Goal: Task Accomplishment & Management: Use online tool/utility

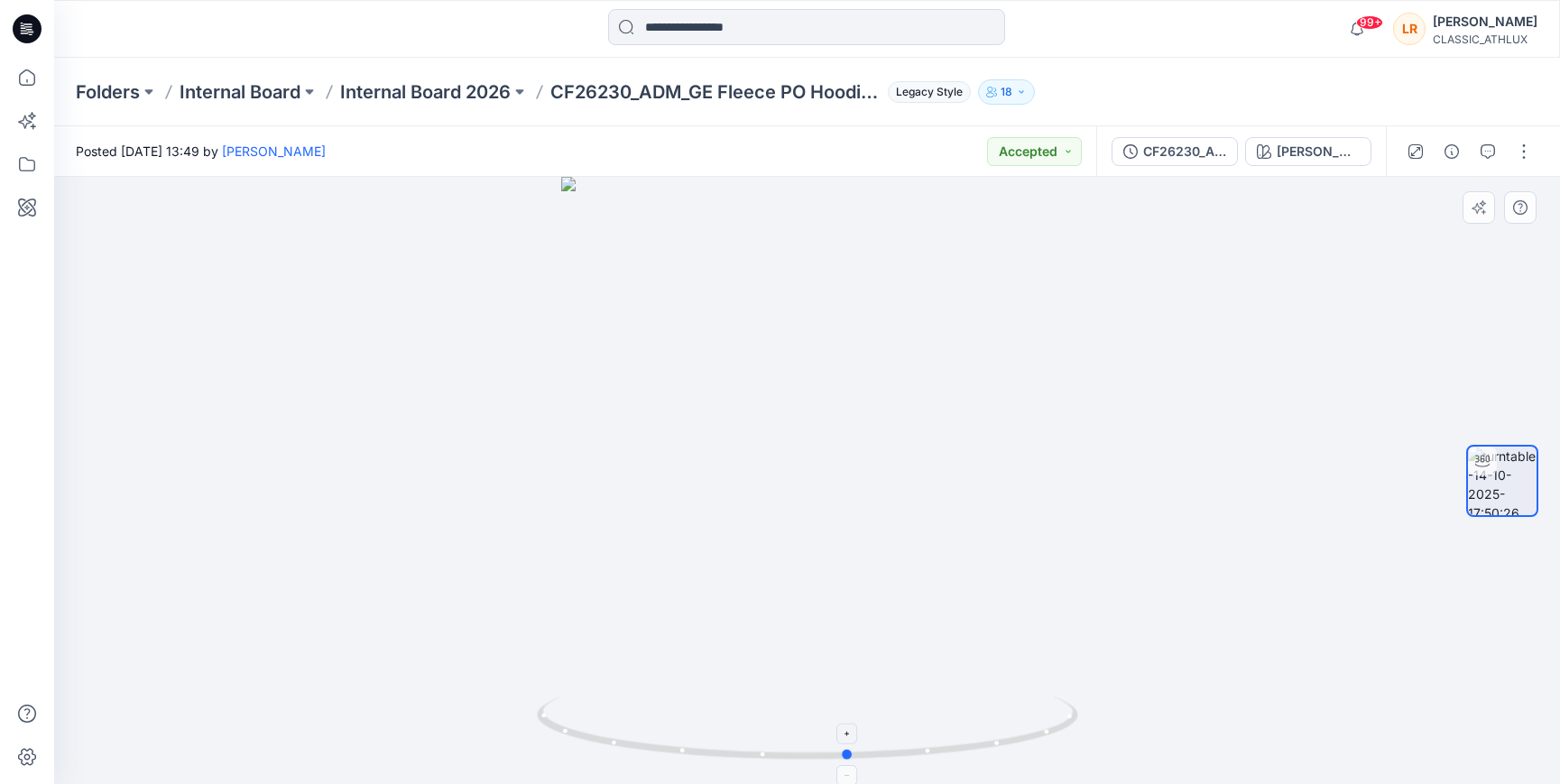
drag, startPoint x: 891, startPoint y: 758, endPoint x: 849, endPoint y: 747, distance: 43.4
click at [849, 747] on icon at bounding box center [809, 730] width 546 height 68
click at [1332, 150] on div "[PERSON_NAME]" at bounding box center [1318, 152] width 83 height 20
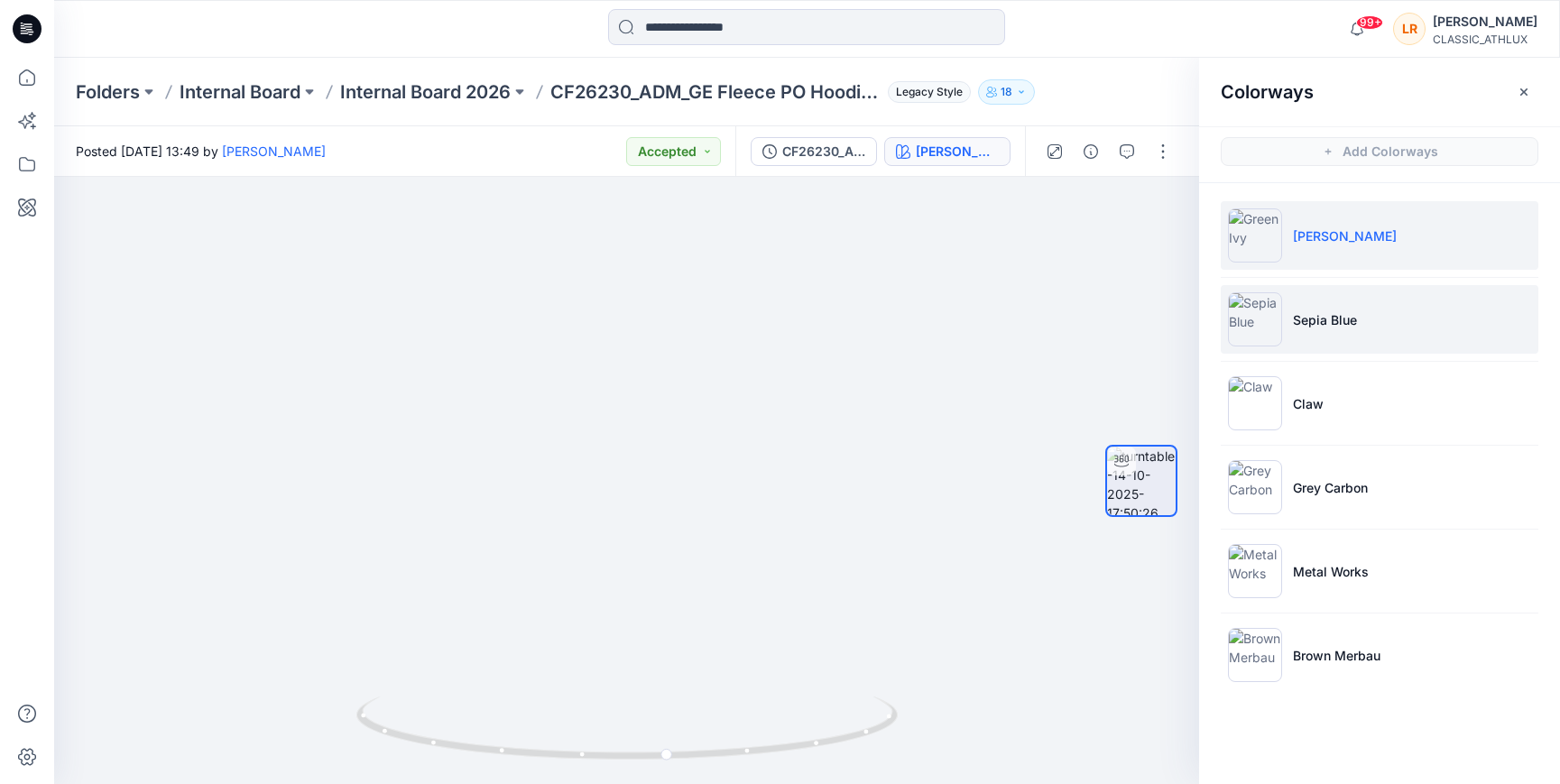
click at [1353, 328] on p "Sepia Blue" at bounding box center [1324, 320] width 64 height 19
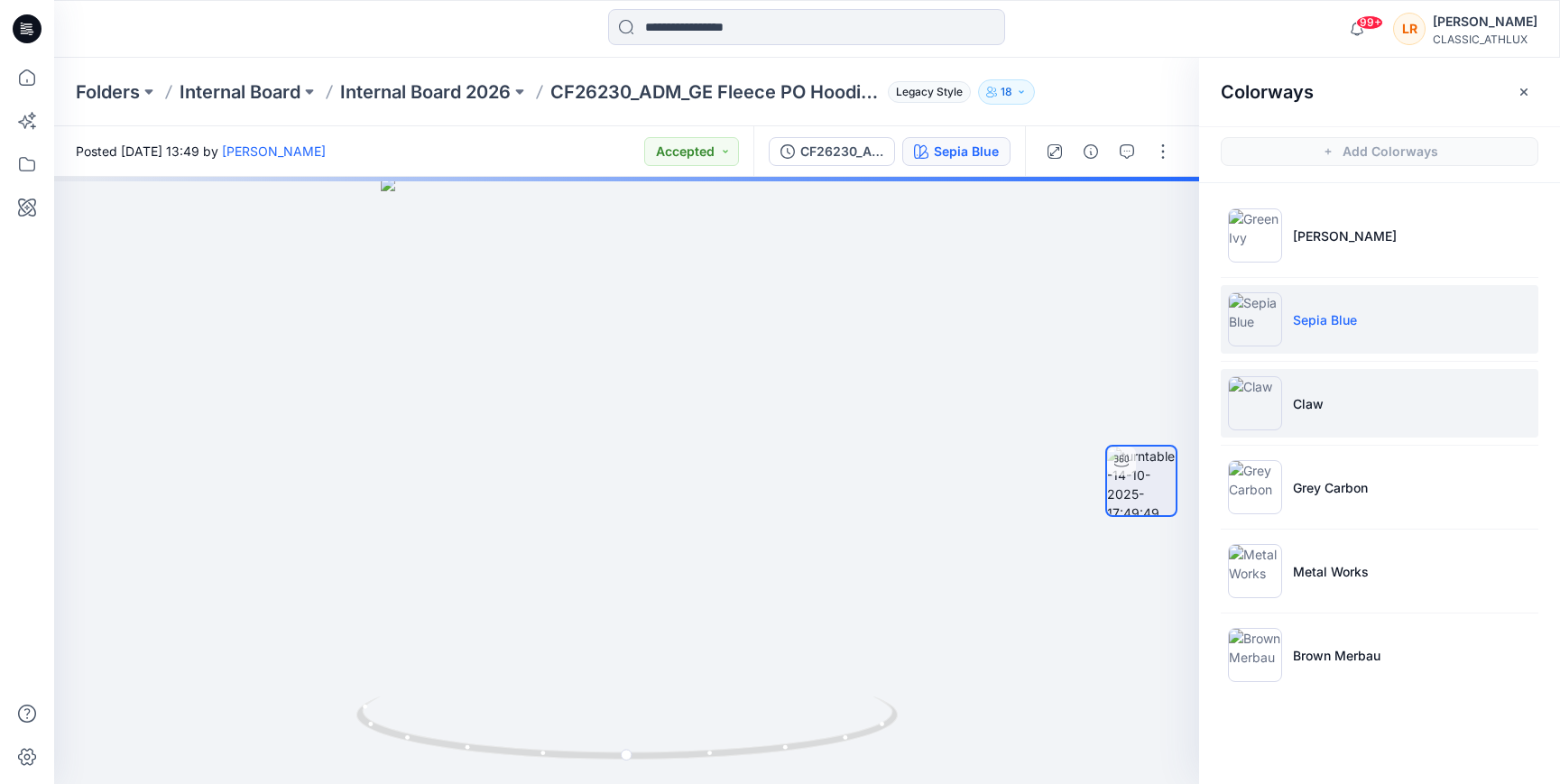
click at [1320, 409] on p "Claw" at bounding box center [1308, 403] width 31 height 19
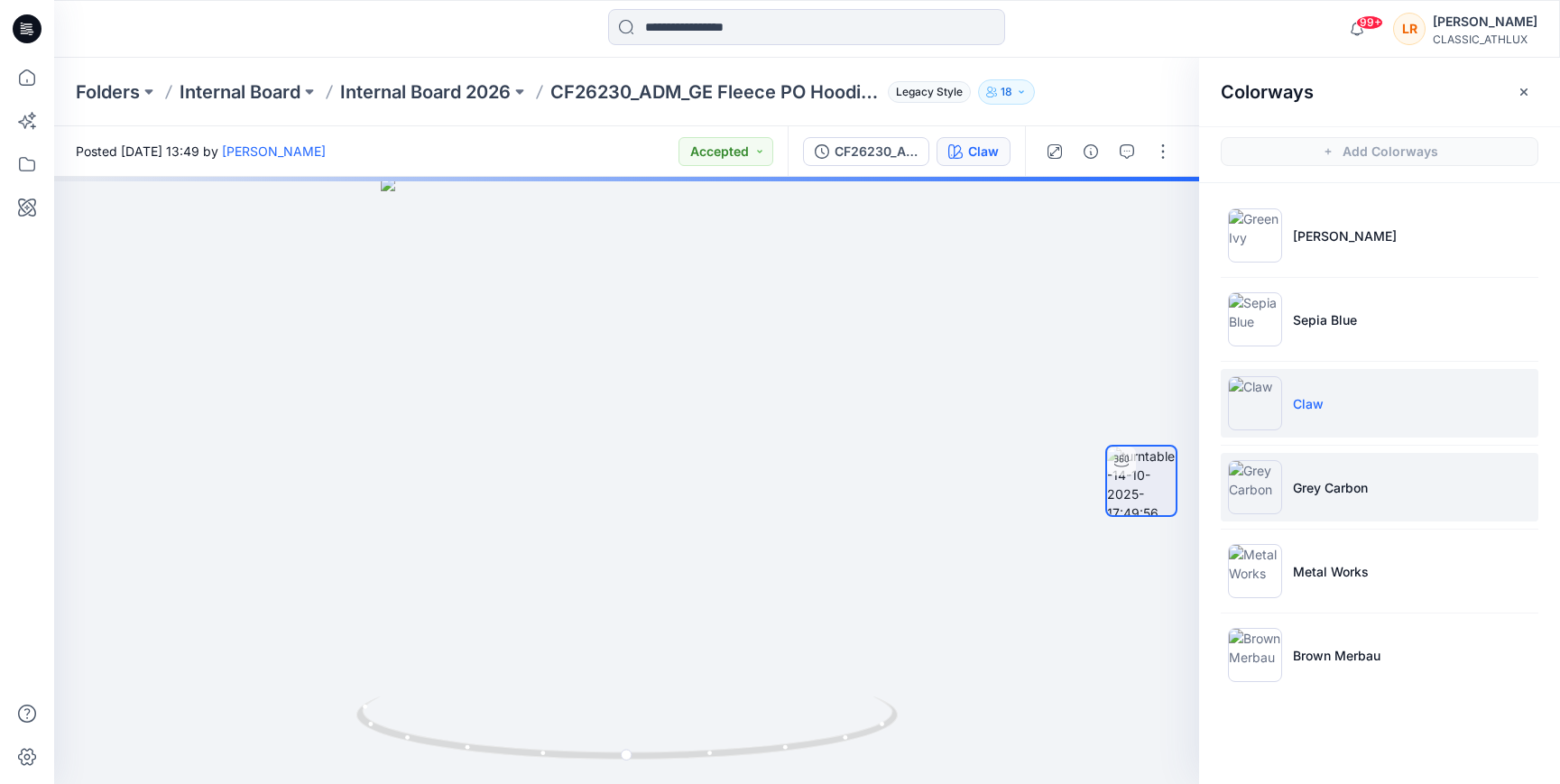
click at [1326, 497] on li "Grey Carbon" at bounding box center [1379, 487] width 318 height 69
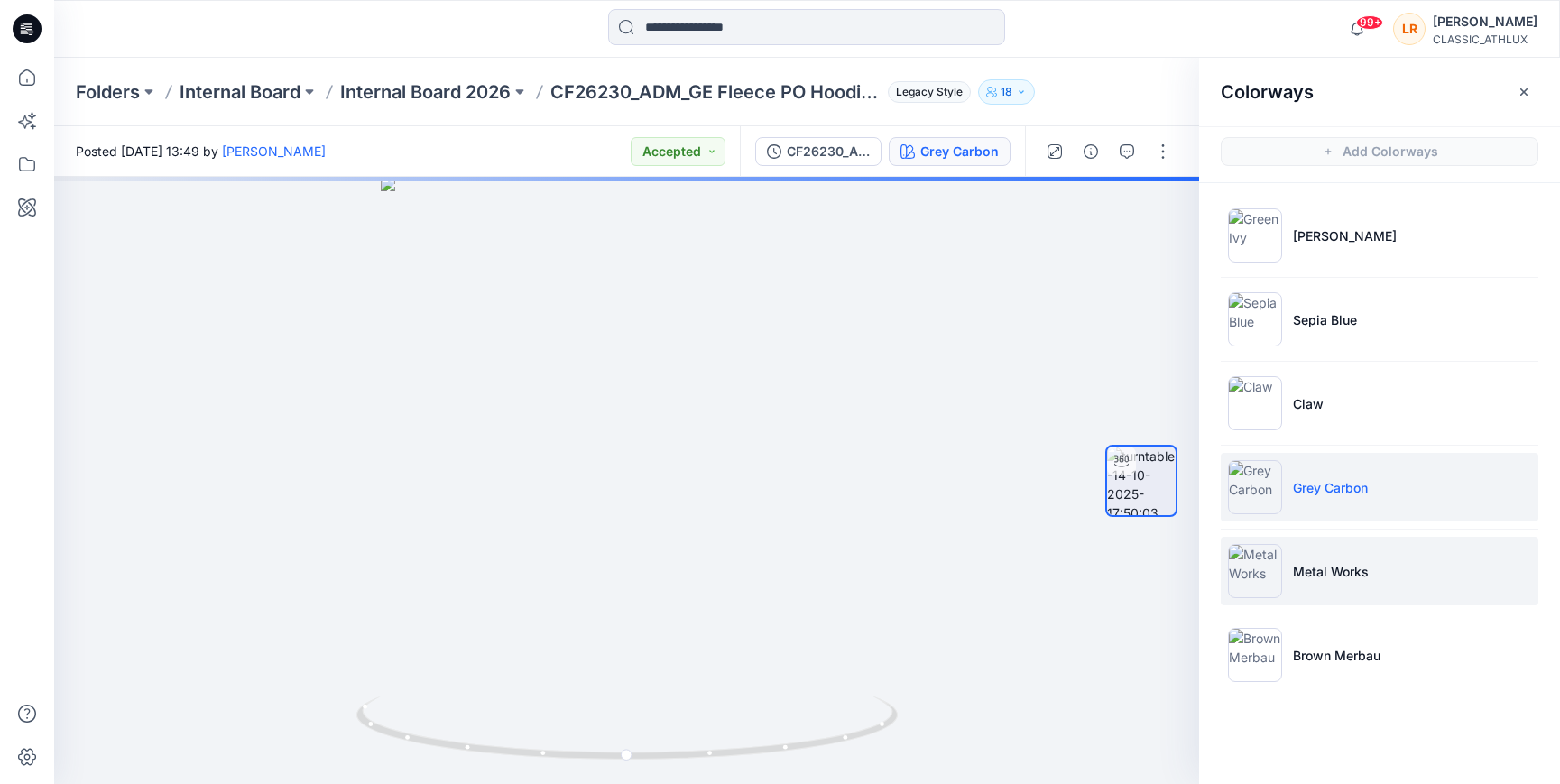
click at [1316, 573] on p "Metal Works" at bounding box center [1331, 571] width 76 height 19
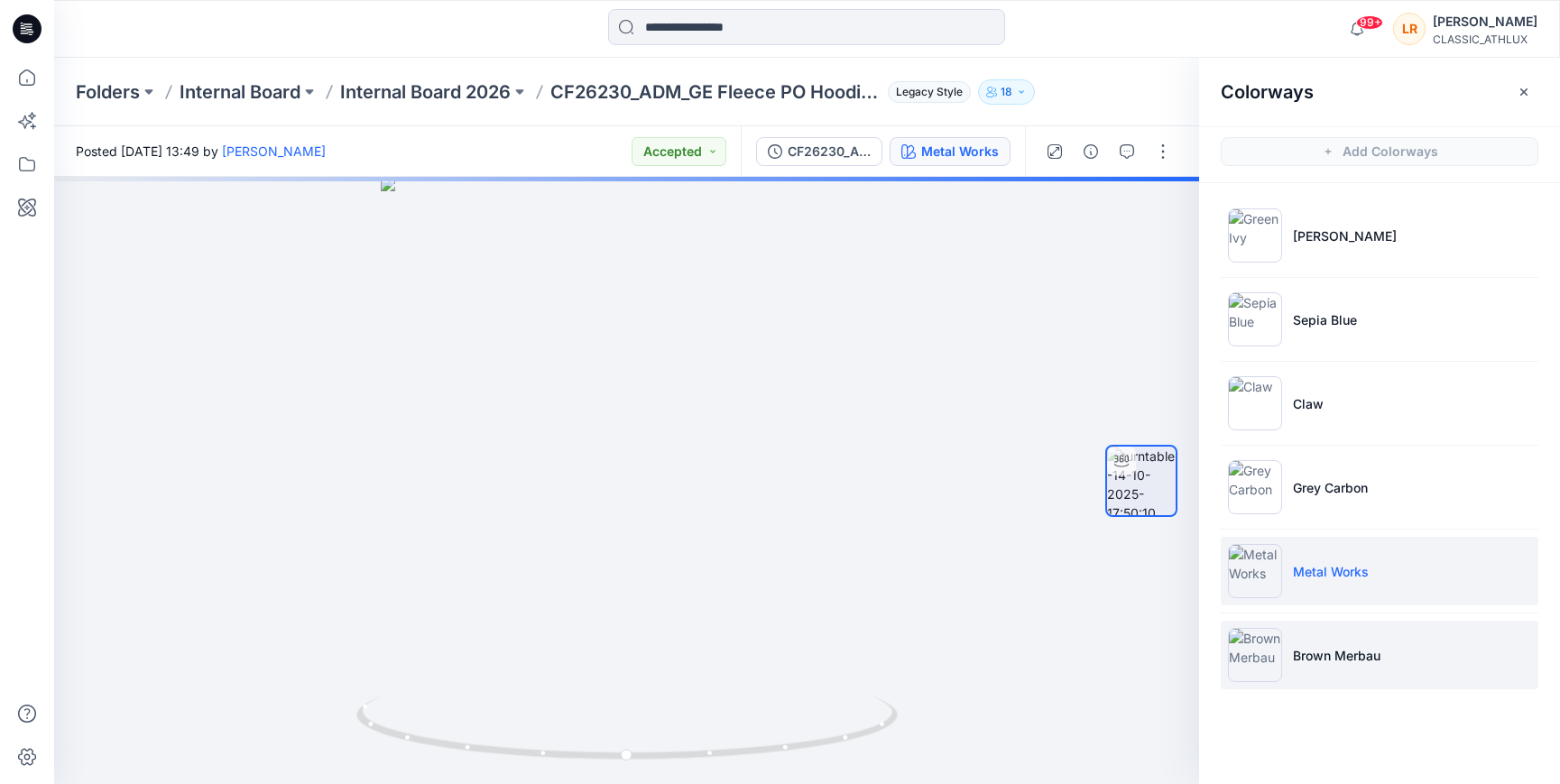
click at [1324, 651] on p "Brown Merbau" at bounding box center [1336, 655] width 88 height 19
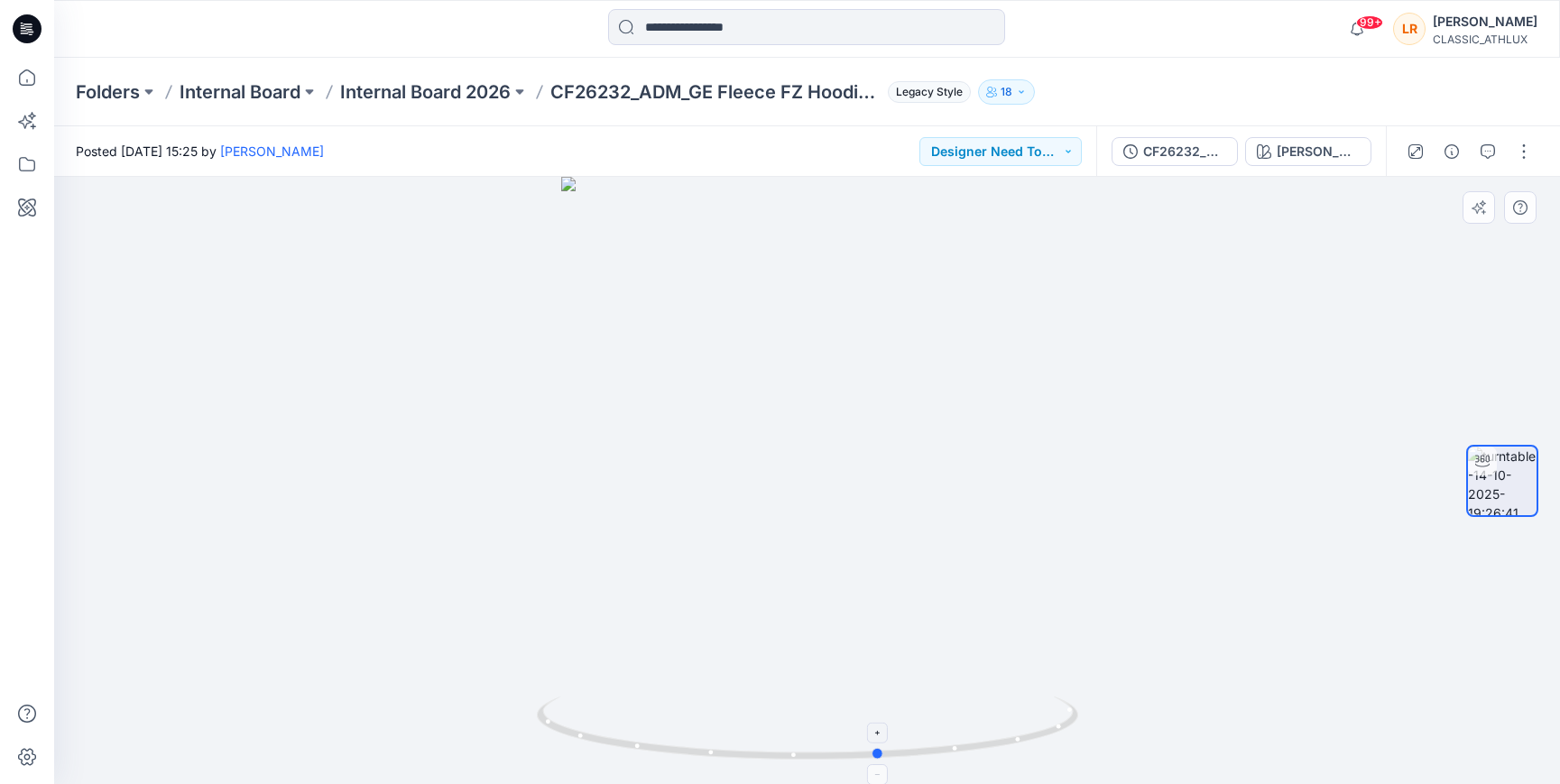
drag, startPoint x: 799, startPoint y: 754, endPoint x: 875, endPoint y: 720, distance: 83.3
click at [873, 721] on icon at bounding box center [809, 730] width 546 height 68
click at [1332, 149] on div "[PERSON_NAME]" at bounding box center [1318, 152] width 83 height 20
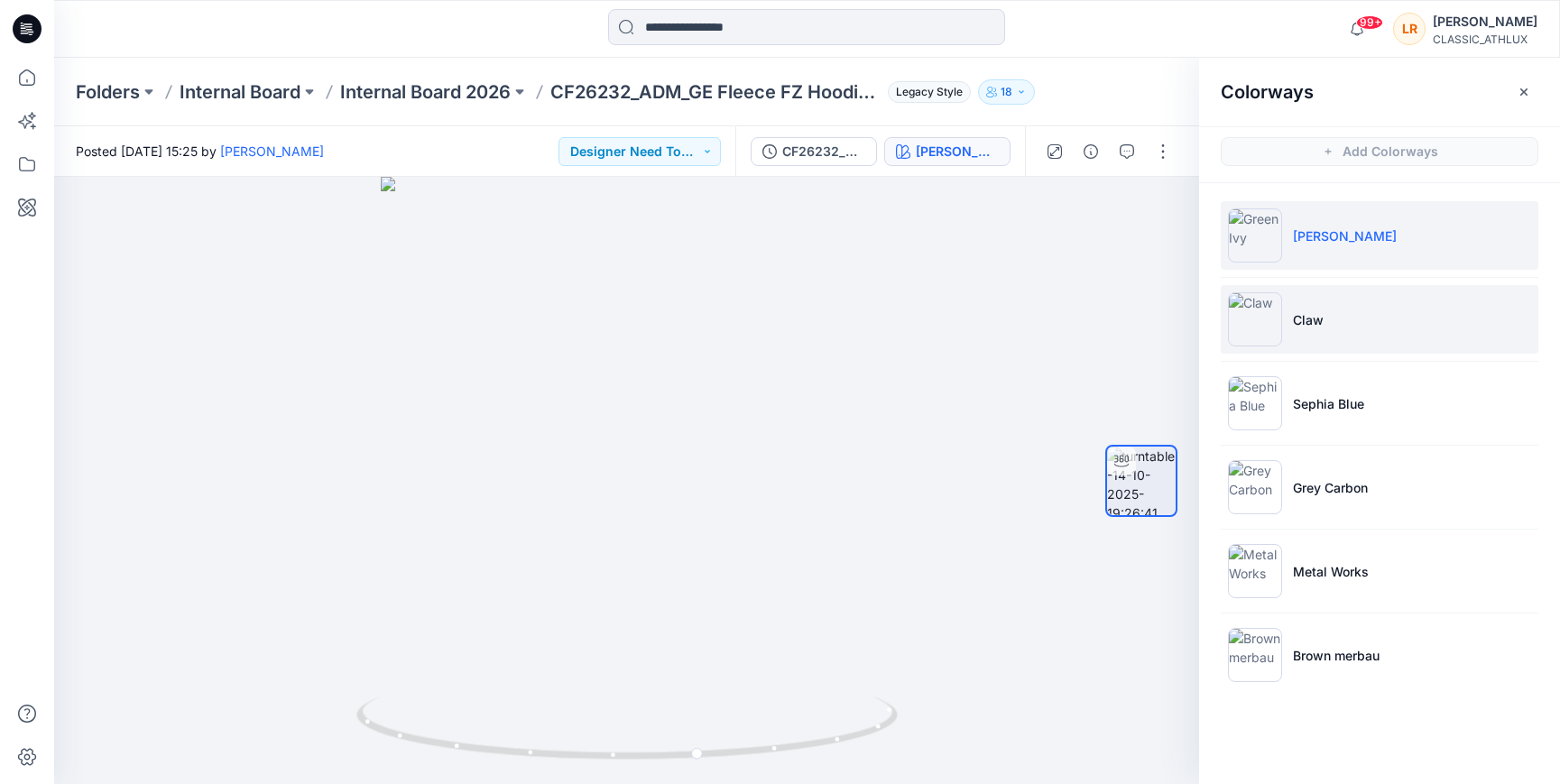
click at [1294, 314] on p "Claw" at bounding box center [1308, 320] width 31 height 19
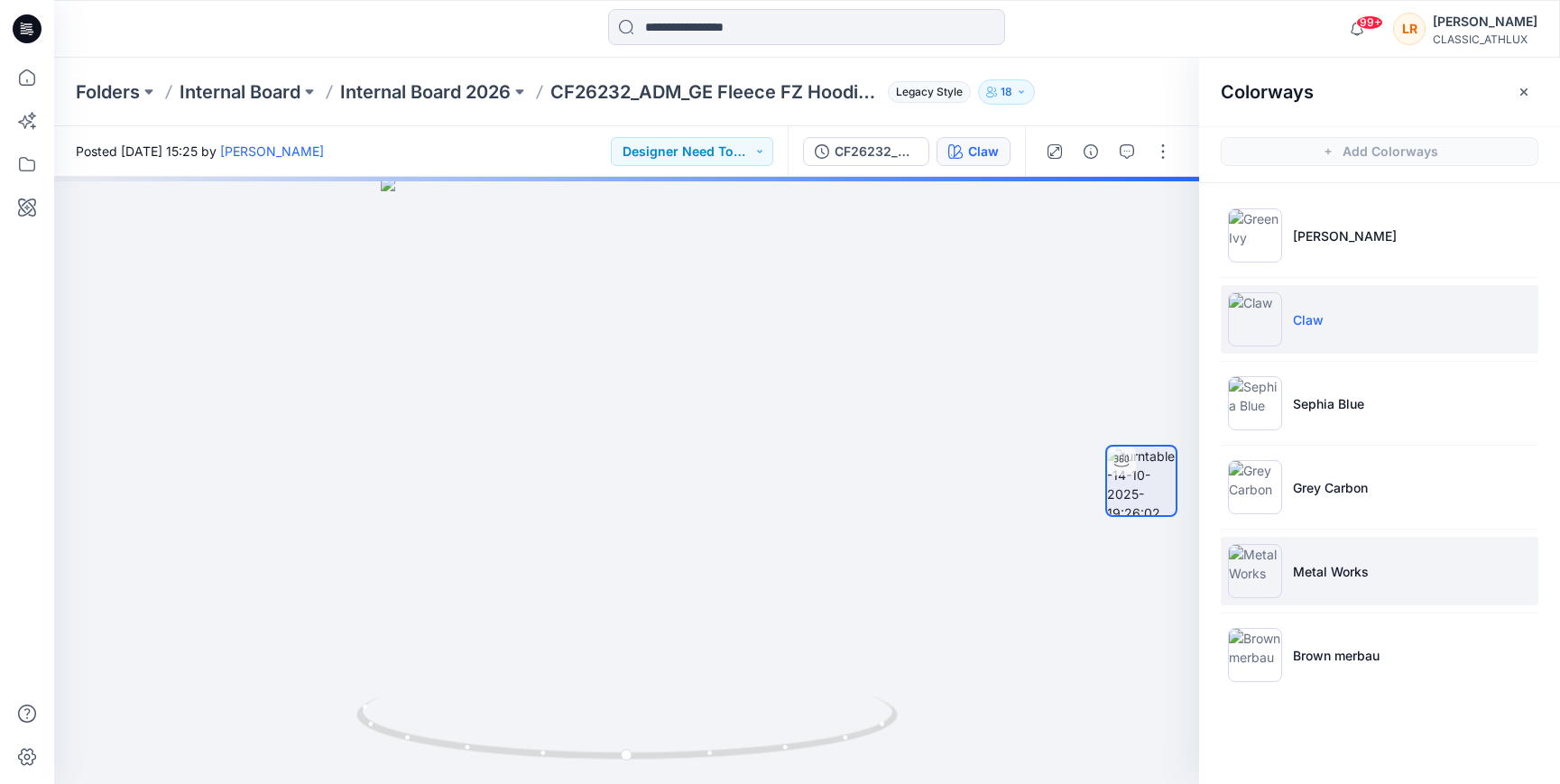
click at [1326, 573] on p "Metal Works" at bounding box center [1331, 571] width 76 height 19
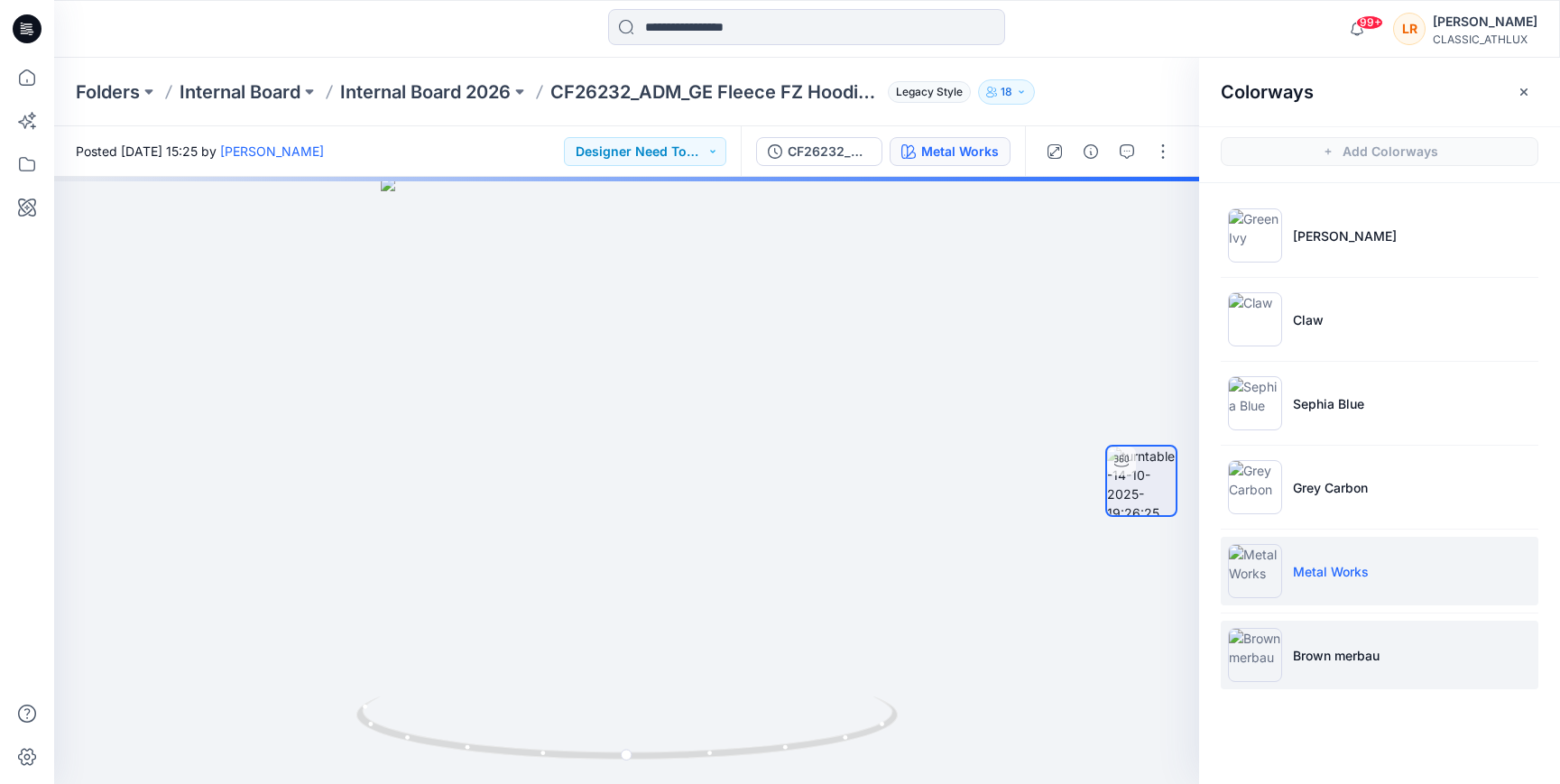
click at [1326, 657] on p "Brown merbau" at bounding box center [1336, 655] width 87 height 19
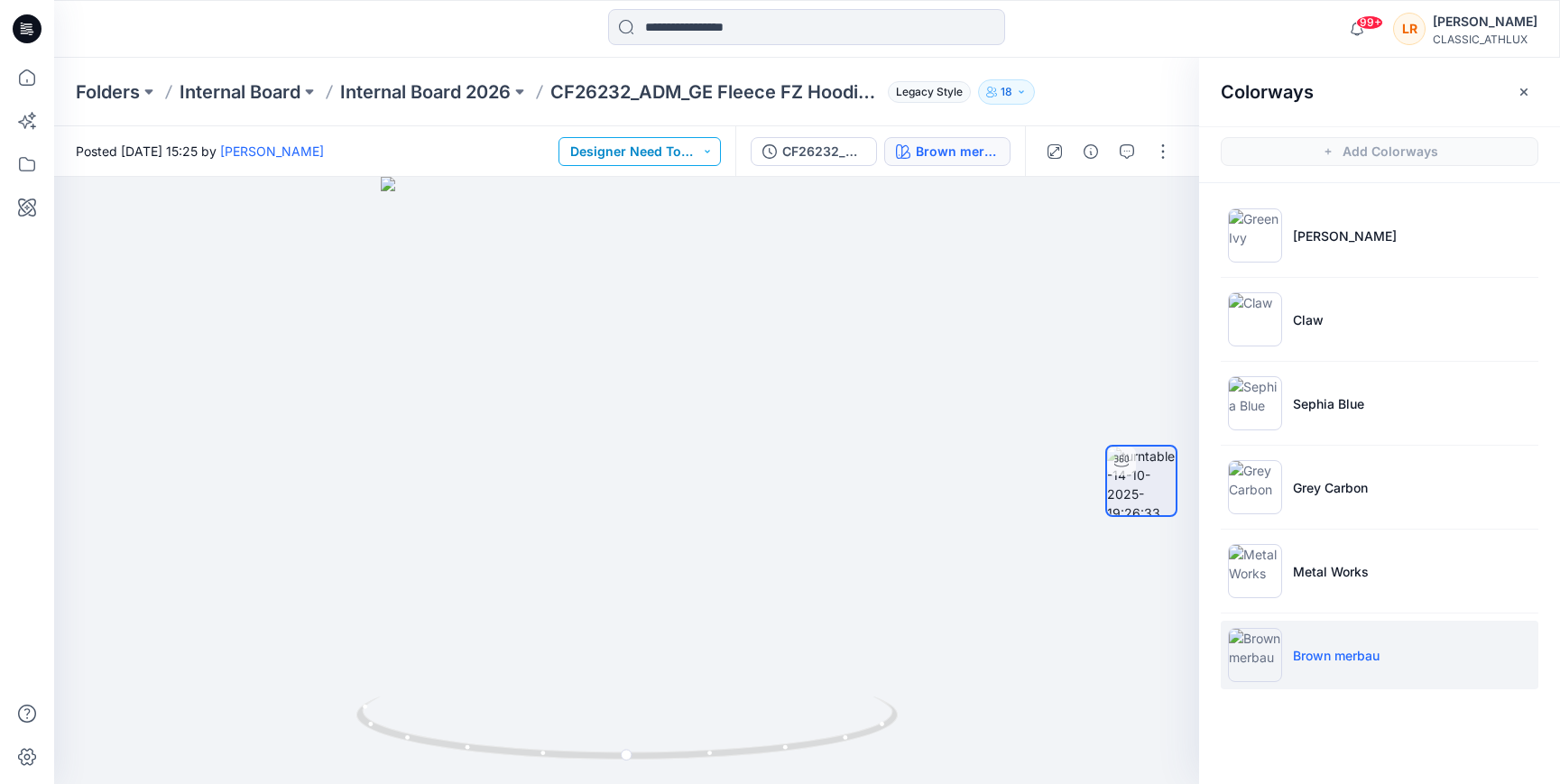
click at [703, 149] on button "Designer Need To Review" at bounding box center [640, 152] width 163 height 29
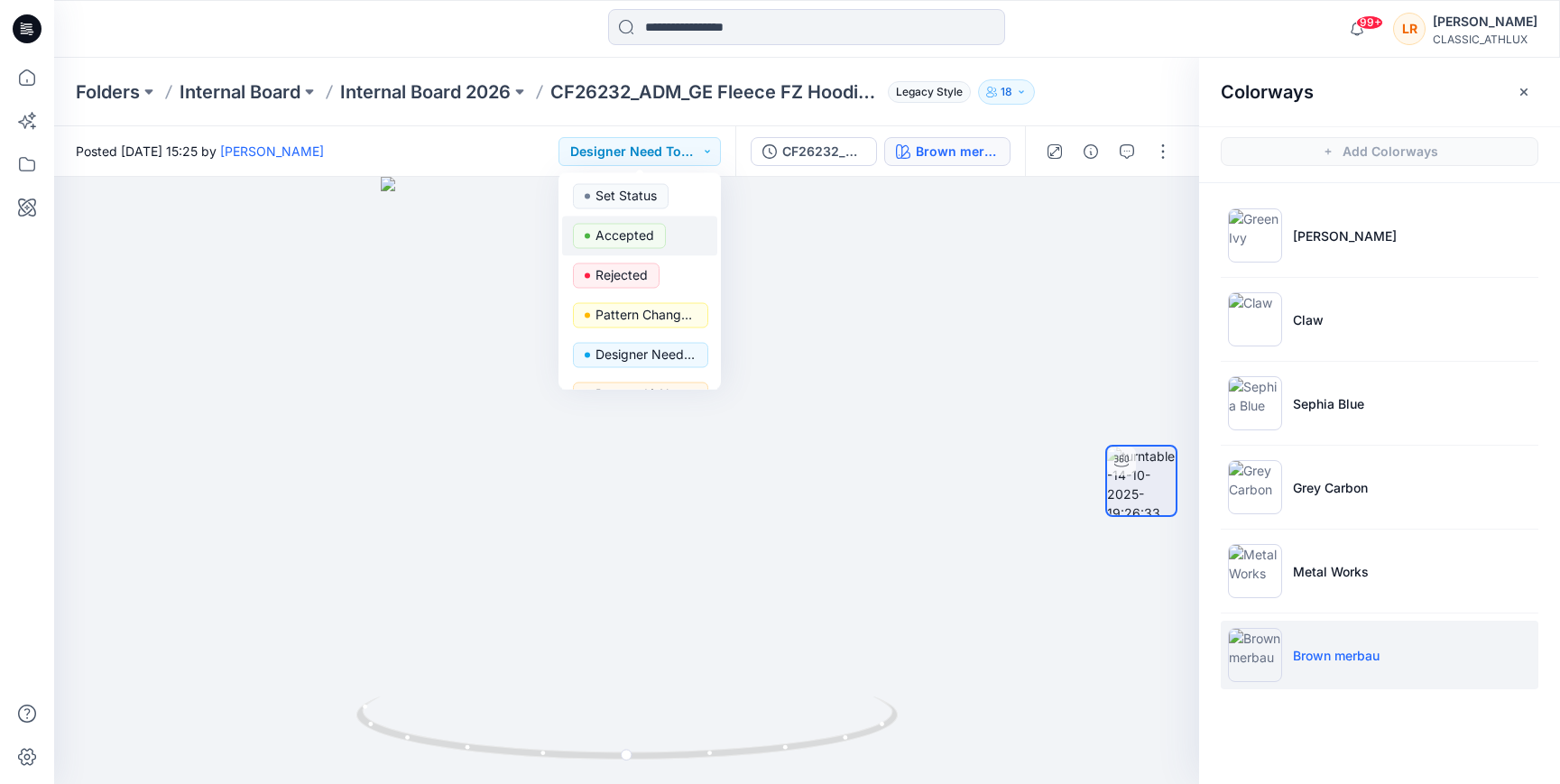
click at [640, 233] on p "Accepted" at bounding box center [624, 236] width 59 height 23
